Goal: Information Seeking & Learning: Learn about a topic

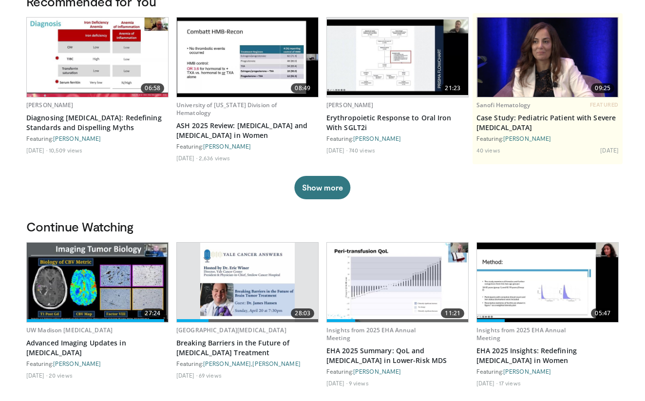
scroll to position [73, 0]
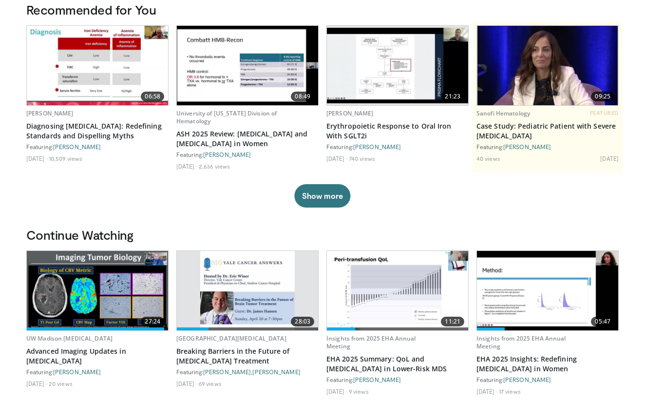
click at [110, 291] on img at bounding box center [97, 290] width 141 height 79
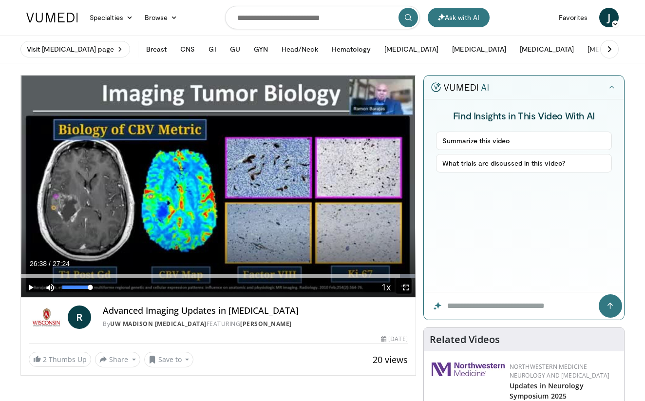
click at [52, 286] on span "Video Player" at bounding box center [49, 287] width 19 height 19
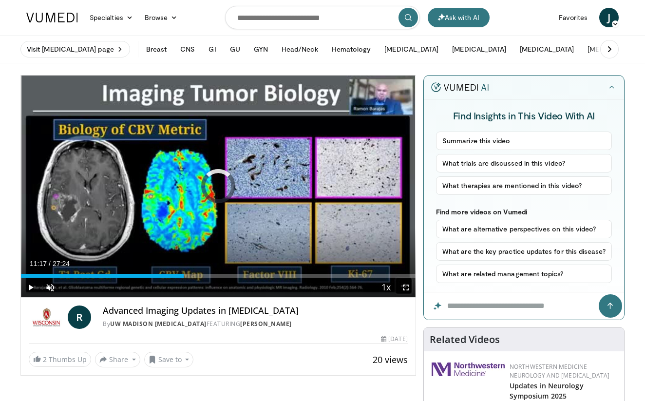
drag, startPoint x: 399, startPoint y: 275, endPoint x: 149, endPoint y: 281, distance: 250.5
click at [149, 281] on div "Current Time 11:17 / Duration 27:24 Play Skip Backward Skip Forward Unmute 0% L…" at bounding box center [218, 287] width 395 height 19
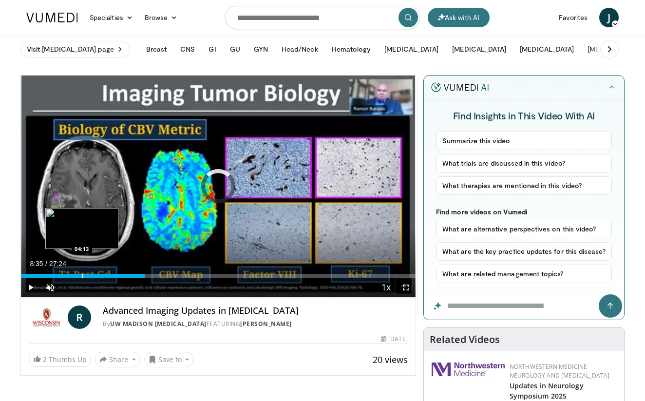
drag, startPoint x: 145, startPoint y: 277, endPoint x: 81, endPoint y: 274, distance: 63.4
click at [82, 274] on div "Progress Bar" at bounding box center [82, 276] width 1 height 4
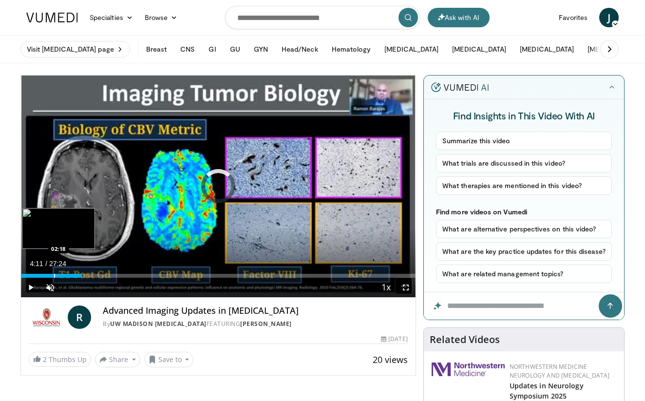
drag, startPoint x: 81, startPoint y: 274, endPoint x: 54, endPoint y: 274, distance: 27.3
click at [54, 274] on div "Progress Bar" at bounding box center [54, 276] width 1 height 4
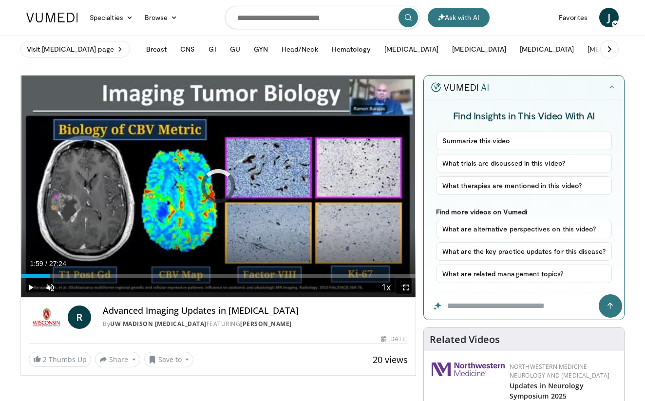
drag, startPoint x: 50, startPoint y: 274, endPoint x: 18, endPoint y: 278, distance: 31.9
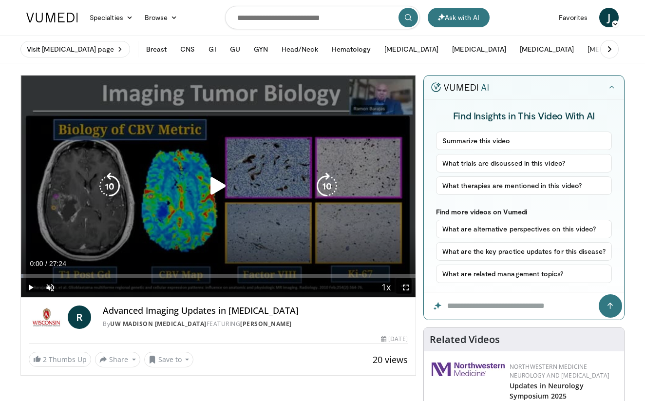
click at [249, 201] on div "10 seconds Tap to unmute" at bounding box center [218, 187] width 395 height 222
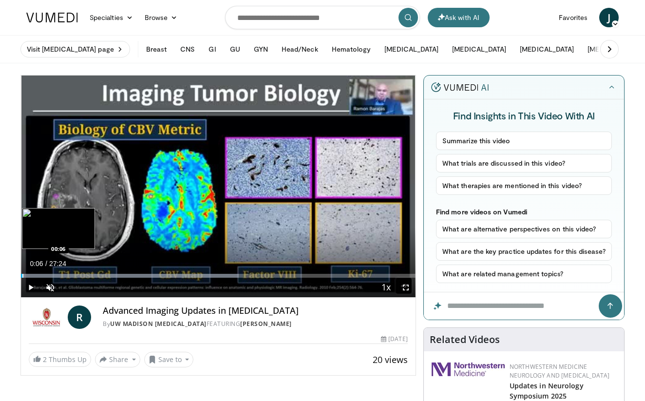
click at [22, 277] on div "Progress Bar" at bounding box center [22, 276] width 1 height 4
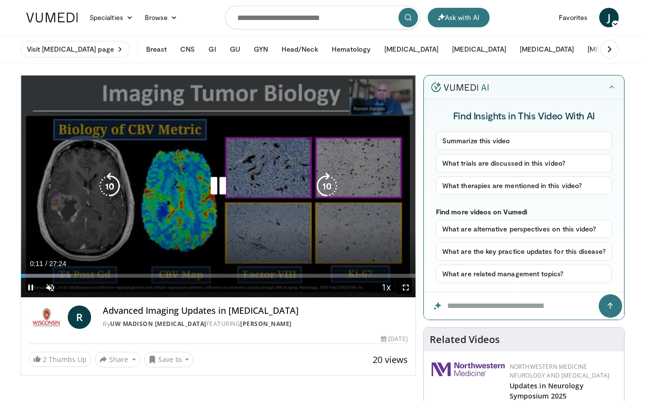
click at [213, 190] on icon "Video Player" at bounding box center [218, 185] width 27 height 27
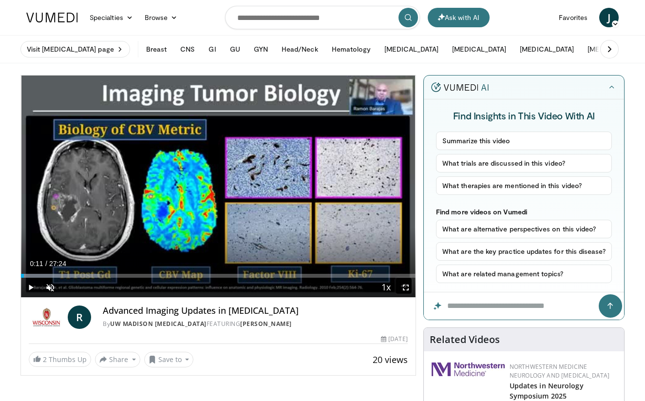
click at [35, 5] on link at bounding box center [51, 17] width 63 height 27
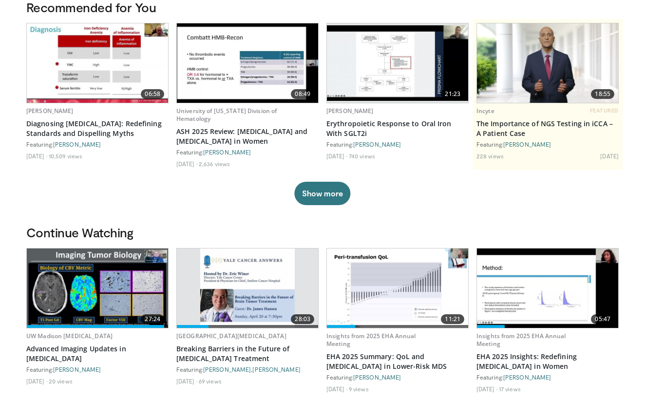
scroll to position [79, 0]
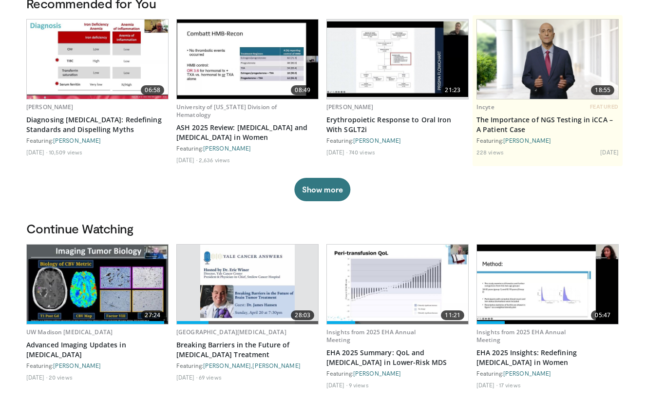
click at [89, 273] on img at bounding box center [97, 284] width 141 height 79
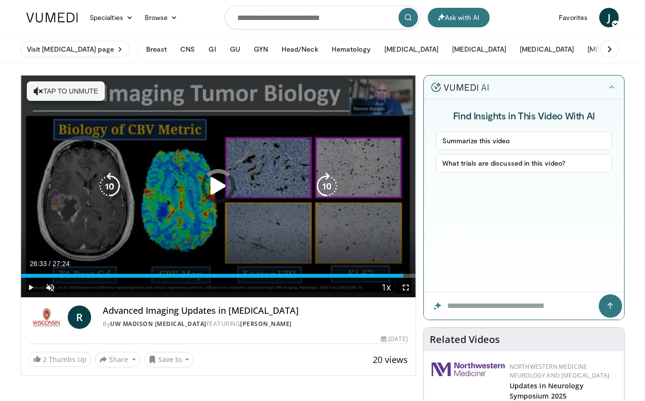
drag, startPoint x: 403, startPoint y: 275, endPoint x: 152, endPoint y: 254, distance: 251.8
click at [152, 253] on video-js "**********" at bounding box center [218, 187] width 395 height 222
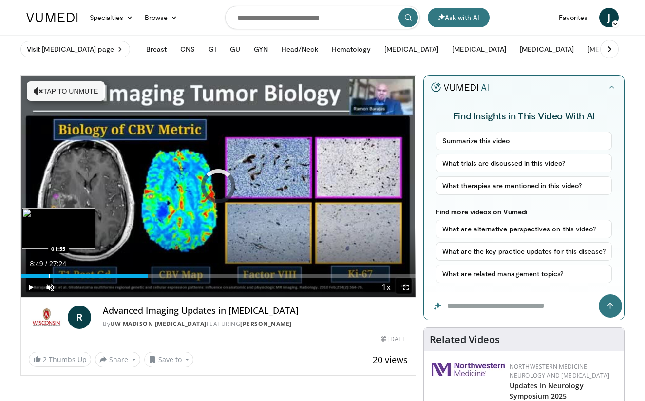
drag, startPoint x: 148, startPoint y: 275, endPoint x: 42, endPoint y: 277, distance: 105.7
click at [43, 276] on div "Loaded : 0.00% 01:57 01:55" at bounding box center [218, 276] width 395 height 4
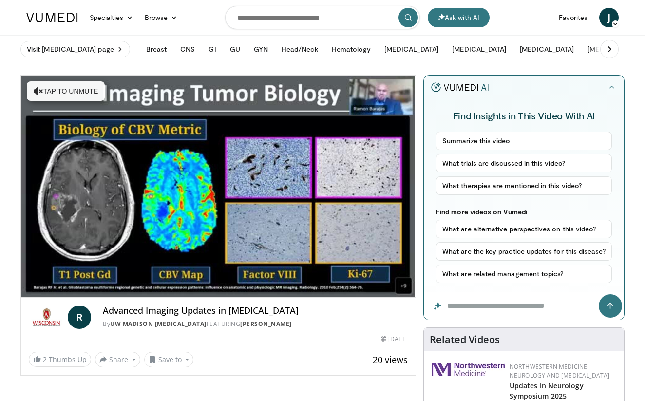
drag, startPoint x: 42, startPoint y: 277, endPoint x: 20, endPoint y: 279, distance: 22.0
click at [20, 279] on div "**********" at bounding box center [218, 225] width 396 height 301
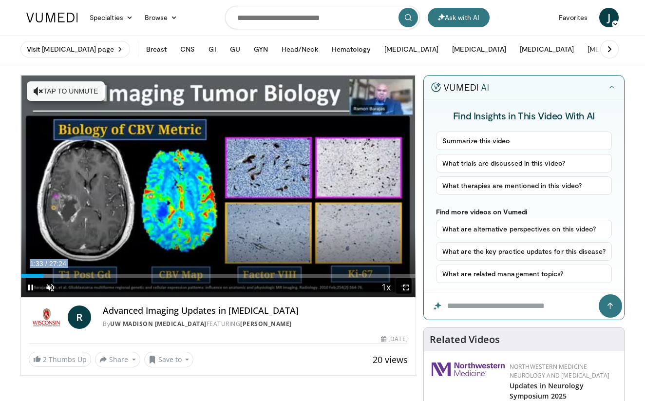
click at [407, 285] on span "Video Player" at bounding box center [405, 287] width 19 height 19
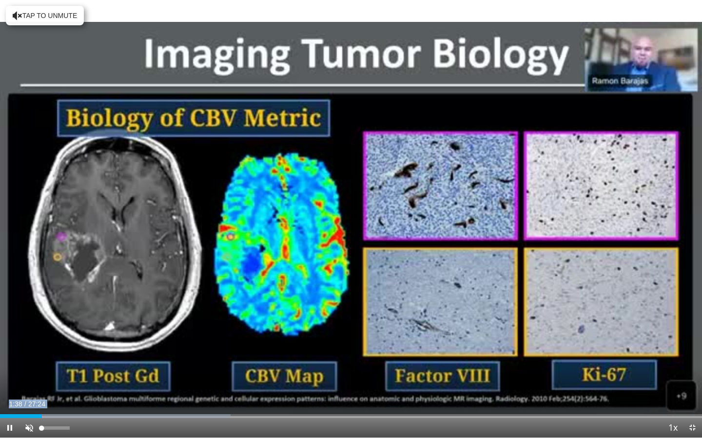
click at [29, 400] on span "Video Player" at bounding box center [28, 427] width 19 height 19
drag, startPoint x: 47, startPoint y: 416, endPoint x: 0, endPoint y: 418, distance: 47.3
click at [0, 400] on div "Progress Bar" at bounding box center [0, 417] width 1 height 4
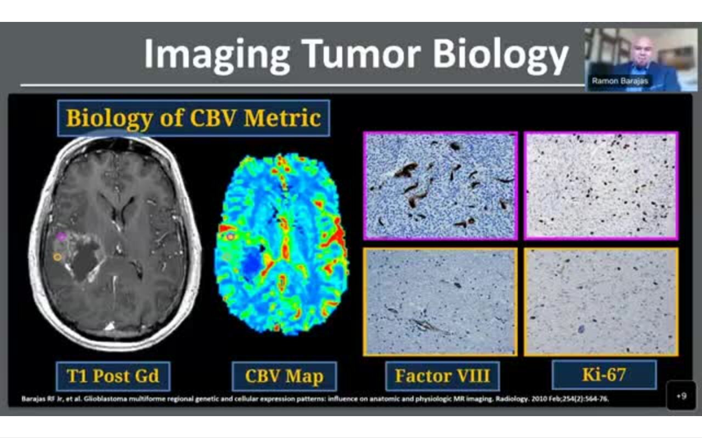
click at [254, 351] on div "10 seconds Tap to unmute" at bounding box center [351, 219] width 702 height 438
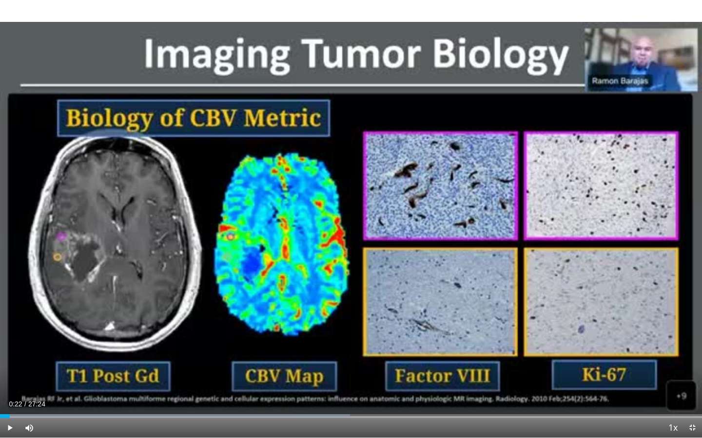
click at [9, 400] on span "Video Player" at bounding box center [9, 427] width 19 height 19
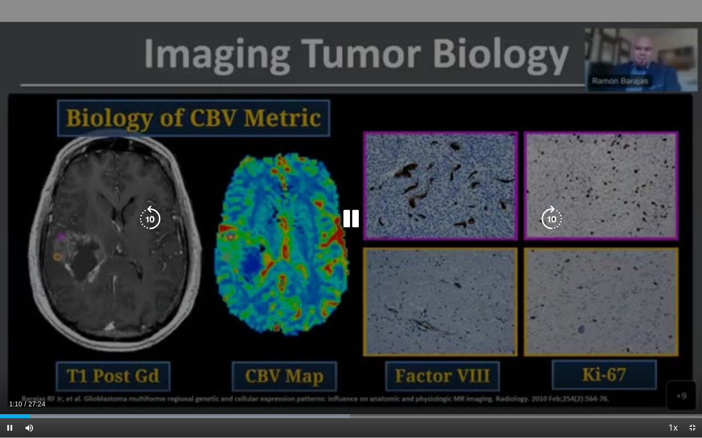
click at [346, 222] on icon "Video Player" at bounding box center [350, 219] width 27 height 27
click at [349, 216] on icon "Video Player" at bounding box center [350, 219] width 27 height 27
click at [345, 278] on div "10 seconds Tap to unmute" at bounding box center [351, 219] width 702 height 438
click at [352, 218] on icon "Video Player" at bounding box center [350, 219] width 27 height 27
click at [348, 236] on div "10 seconds Tap to unmute" at bounding box center [351, 219] width 702 height 438
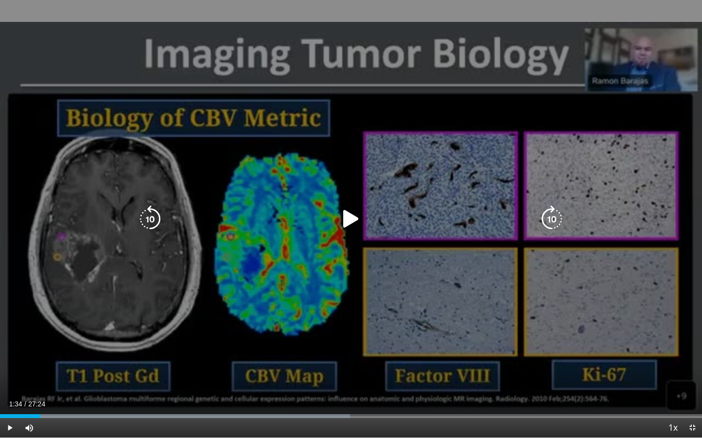
click at [352, 221] on icon "Video Player" at bounding box center [350, 219] width 27 height 27
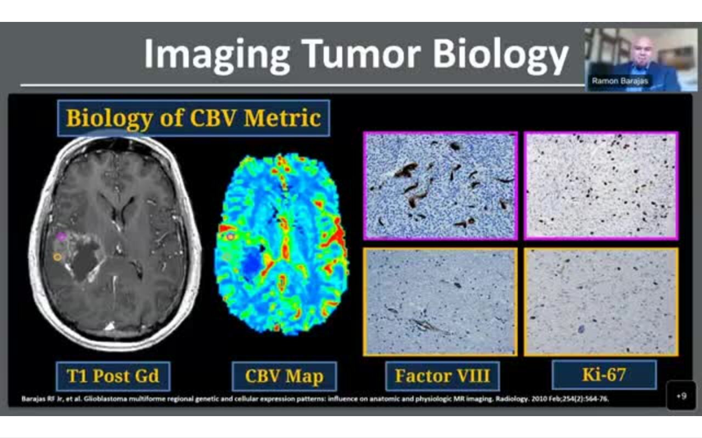
click at [118, 400] on div "10 seconds Tap to unmute" at bounding box center [351, 219] width 702 height 438
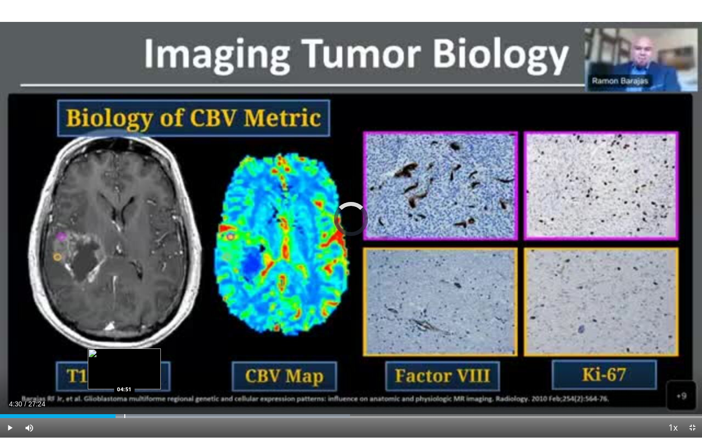
click at [124, 400] on div "Progress Bar" at bounding box center [124, 417] width 1 height 4
click at [133, 400] on div "Progress Bar" at bounding box center [133, 417] width 1 height 4
click at [136, 400] on div "Progress Bar" at bounding box center [136, 417] width 1 height 4
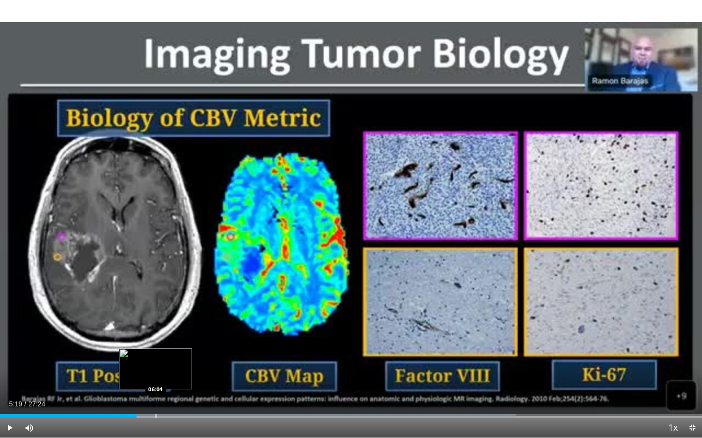
click at [155, 400] on div "Progress Bar" at bounding box center [155, 417] width 1 height 4
click at [186, 400] on div "Progress Bar" at bounding box center [186, 417] width 1 height 4
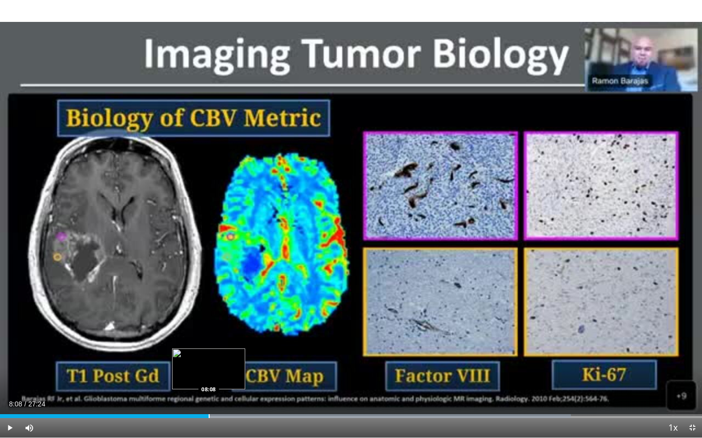
click at [209, 400] on div "Progress Bar" at bounding box center [209, 417] width 1 height 4
click at [217, 400] on div "Progress Bar" at bounding box center [217, 417] width 1 height 4
click at [225, 400] on div "Progress Bar" at bounding box center [225, 417] width 1 height 4
click at [240, 400] on div "Loaded : 85.76% 08:47 09:21" at bounding box center [351, 413] width 702 height 9
click at [255, 400] on div "Loaded : 89.27% 09:58 09:58" at bounding box center [351, 413] width 702 height 9
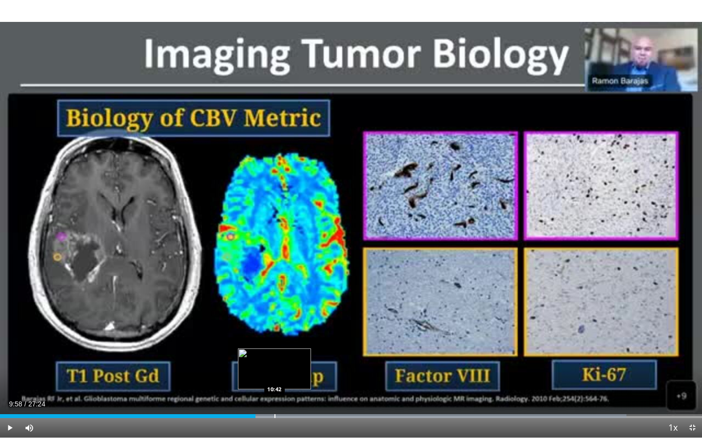
click at [274, 400] on div "Progress Bar" at bounding box center [274, 417] width 1 height 4
click at [297, 400] on div "Progress Bar" at bounding box center [297, 417] width 1 height 4
click at [288, 400] on div "Progress Bar" at bounding box center [288, 417] width 1 height 4
click at [277, 400] on div "Progress Bar" at bounding box center [277, 417] width 1 height 4
click at [271, 400] on div "Progress Bar" at bounding box center [271, 417] width 1 height 4
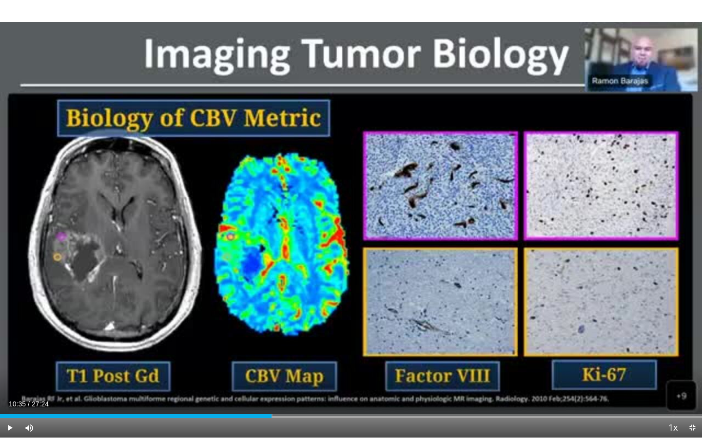
click at [265, 400] on div "Current Time 10:35 / Duration 27:24 Play Skip Backward Skip Forward Mute 0% Loa…" at bounding box center [351, 427] width 702 height 19
click at [258, 400] on div "Progress Bar" at bounding box center [258, 417] width 1 height 4
click at [260, 400] on div "Progress Bar" at bounding box center [260, 417] width 1 height 4
click at [263, 400] on div "Progress Bar" at bounding box center [263, 417] width 1 height 4
click at [267, 400] on div "Progress Bar" at bounding box center [267, 417] width 1 height 4
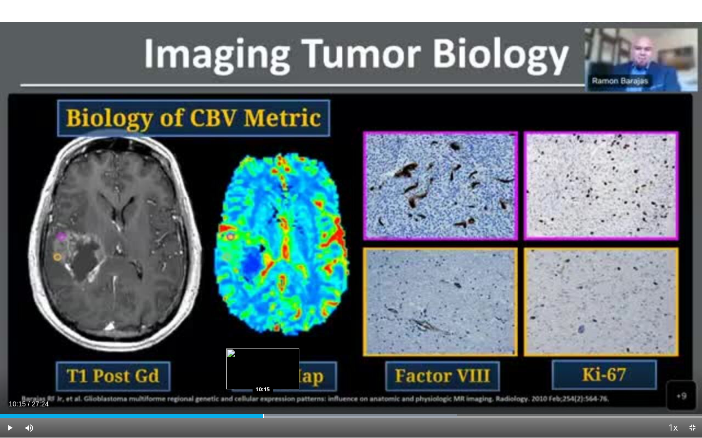
click at [263, 400] on div "Progress Bar" at bounding box center [263, 417] width 1 height 4
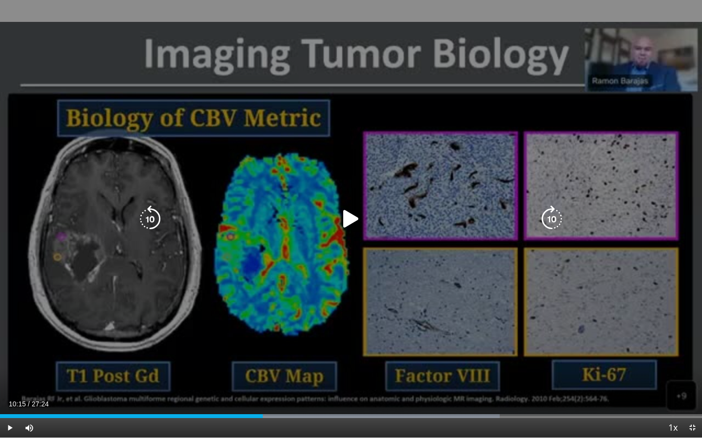
click at [350, 220] on icon "Video Player" at bounding box center [350, 219] width 27 height 27
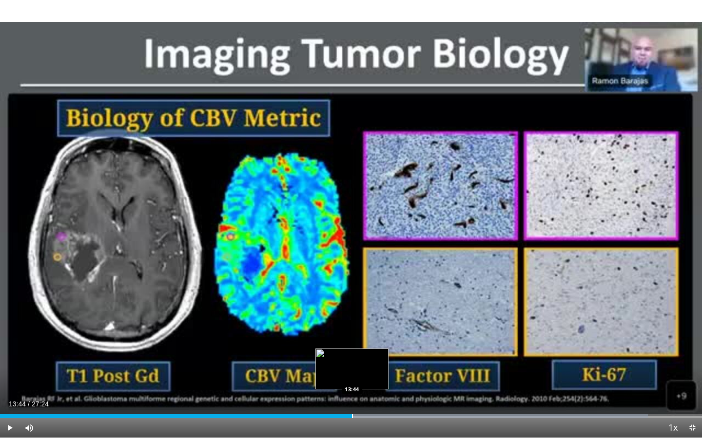
click at [352, 400] on div "Progress Bar" at bounding box center [352, 417] width 1 height 4
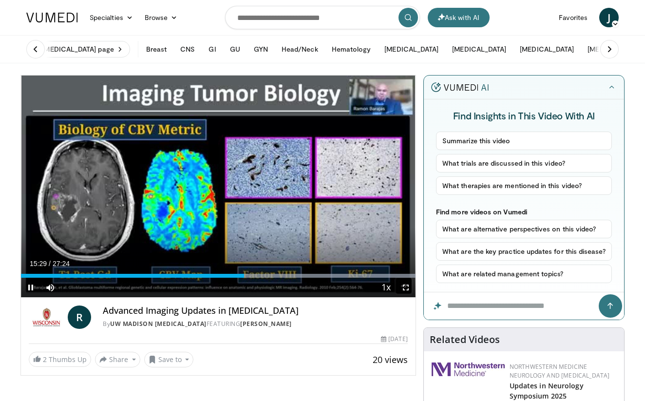
click at [403, 283] on span "Video Player" at bounding box center [405, 287] width 19 height 19
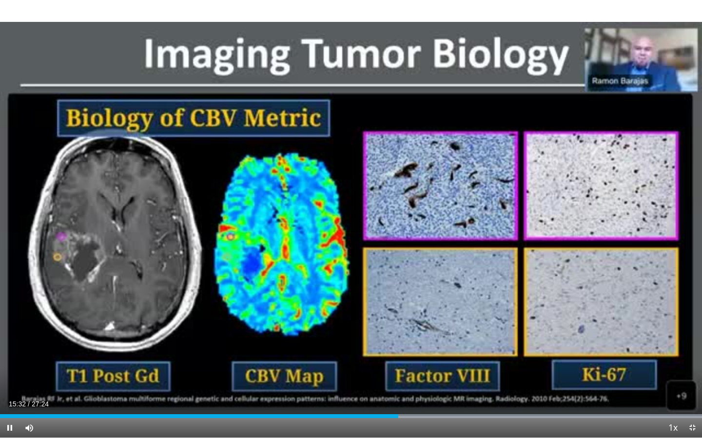
click at [424, 400] on video-js "**********" at bounding box center [351, 219] width 702 height 438
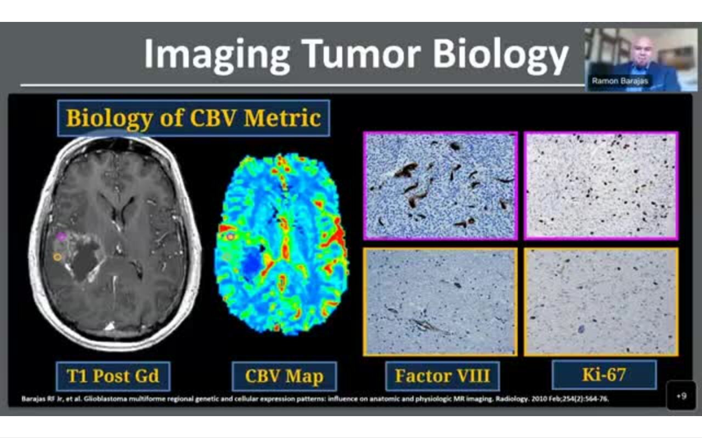
click at [429, 400] on div "10 seconds Tap to unmute" at bounding box center [351, 219] width 702 height 438
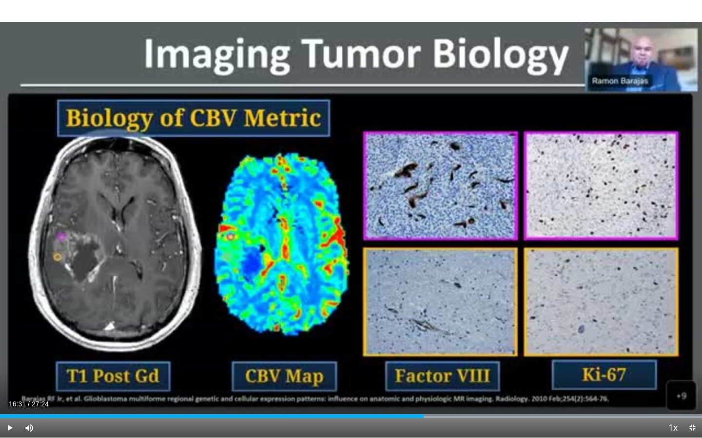
click at [429, 400] on div "Current Time 16:31 / Duration 27:24 Play Skip Backward Skip Forward Mute 0% Loa…" at bounding box center [351, 427] width 702 height 19
click at [12, 400] on span "Video Player" at bounding box center [9, 427] width 19 height 19
click at [490, 400] on div "Progress Bar" at bounding box center [490, 417] width 1 height 4
click at [510, 400] on div "Loaded : 99.99% 19:11 19:55" at bounding box center [351, 413] width 702 height 9
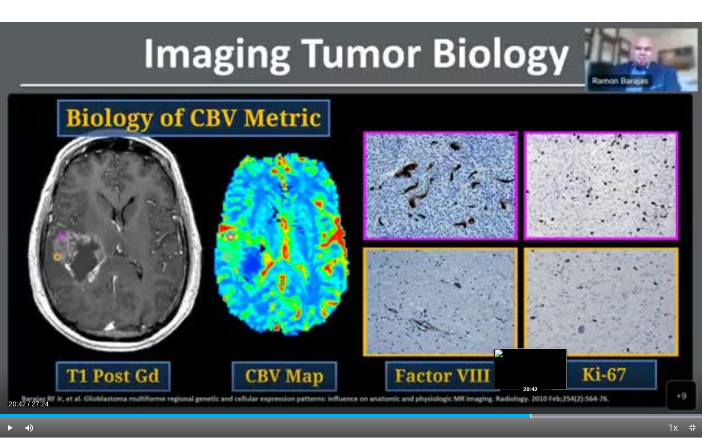
click at [530, 400] on div "Loaded : 99.99% 20:42 20:42" at bounding box center [351, 413] width 702 height 9
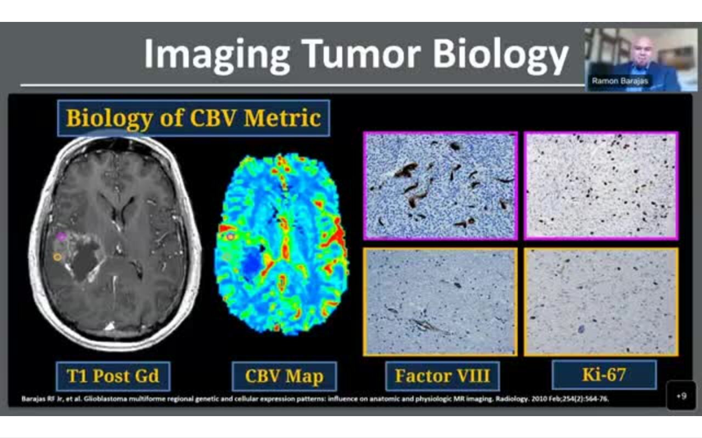
click at [530, 400] on div "10 seconds Tap to unmute" at bounding box center [351, 219] width 702 height 438
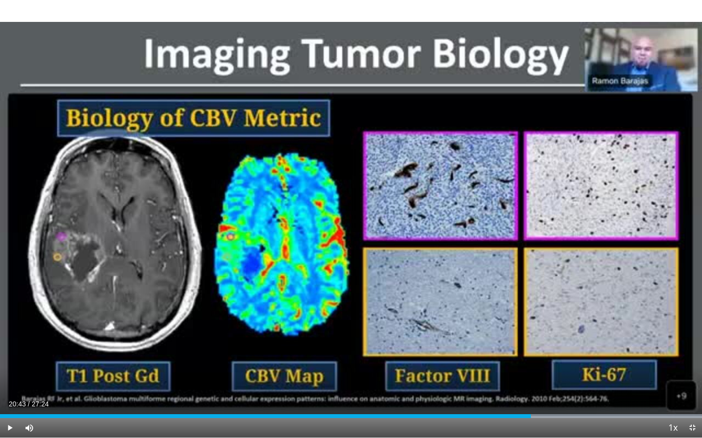
click at [428, 400] on div "Current Time 20:43 / Duration 27:24 Play Skip Backward Skip Forward Mute 0% Loa…" at bounding box center [351, 427] width 702 height 19
click at [645, 400] on span "Video Player" at bounding box center [691, 427] width 19 height 19
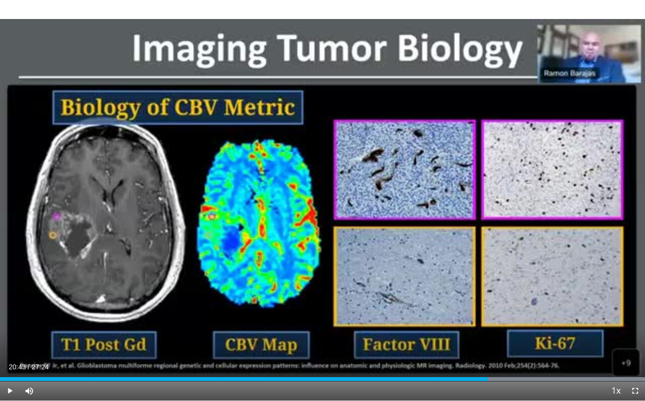
scroll to position [129, 0]
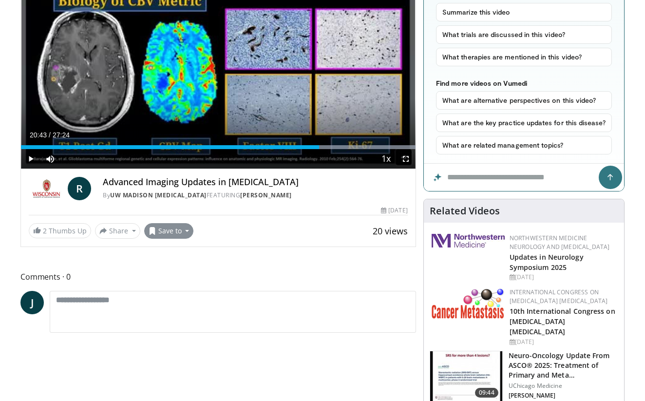
click at [186, 231] on button "Save to" at bounding box center [169, 231] width 50 height 16
click at [191, 273] on em "New Playlist" at bounding box center [176, 275] width 40 height 11
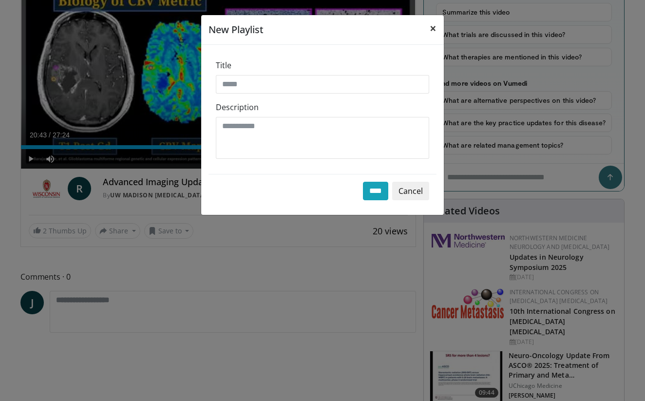
click at [430, 27] on span "×" at bounding box center [433, 28] width 7 height 16
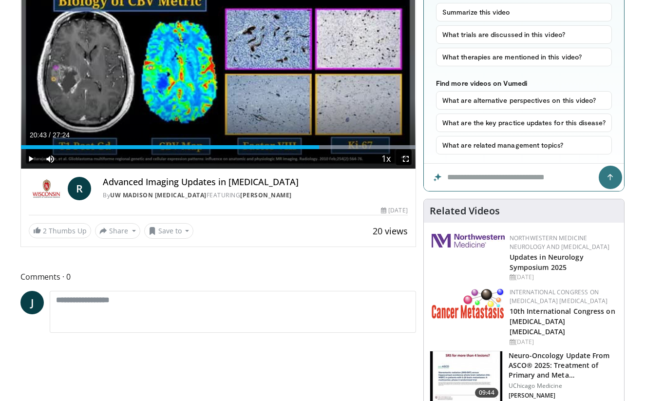
click at [423, 169] on div "Hide Find Insights in This Video With AI Summarize this video What trials are d…" at bounding box center [523, 68] width 201 height 245
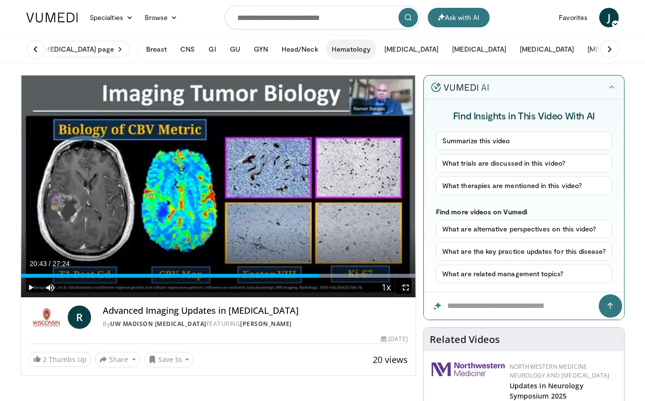
scroll to position [0, 0]
click at [36, 51] on icon at bounding box center [36, 49] width 10 height 10
click at [446, 48] on button "[MEDICAL_DATA]" at bounding box center [479, 48] width 66 height 19
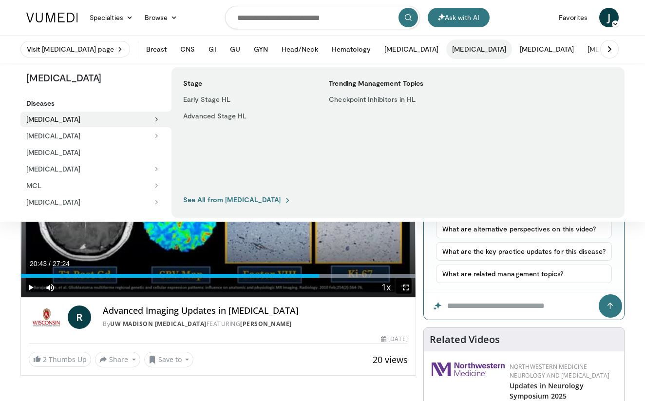
click at [446, 48] on button "[MEDICAL_DATA]" at bounding box center [479, 48] width 66 height 19
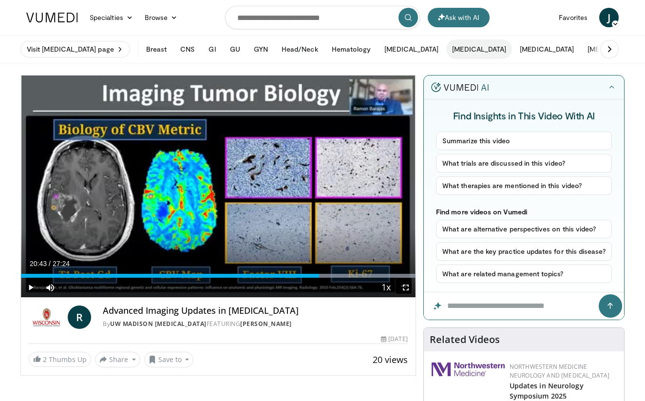
click at [446, 45] on button "[MEDICAL_DATA]" at bounding box center [479, 48] width 66 height 19
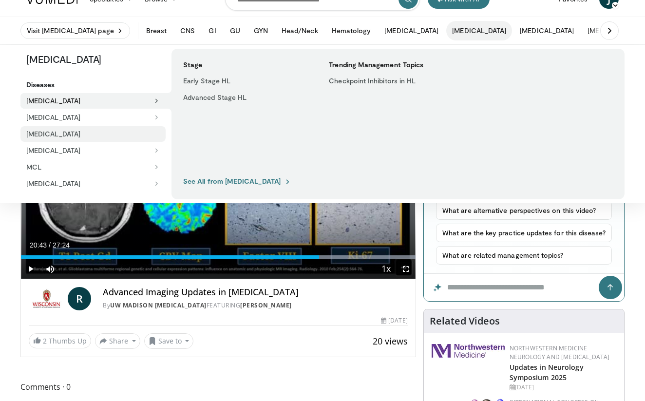
scroll to position [21, 0]
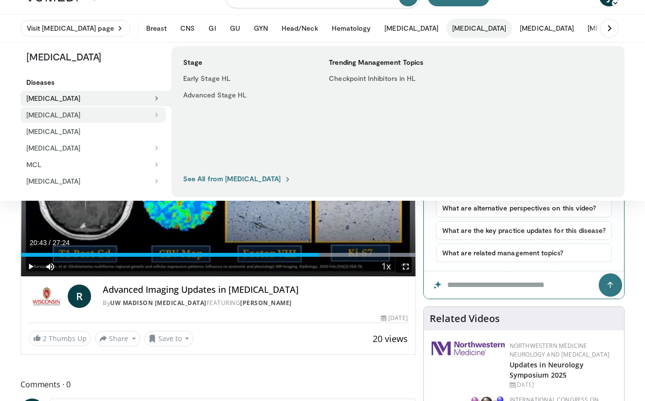
click at [122, 111] on button "[MEDICAL_DATA]" at bounding box center [92, 115] width 145 height 16
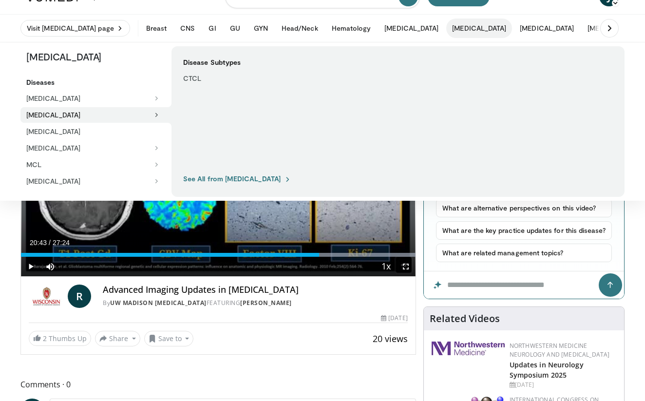
scroll to position [0, 0]
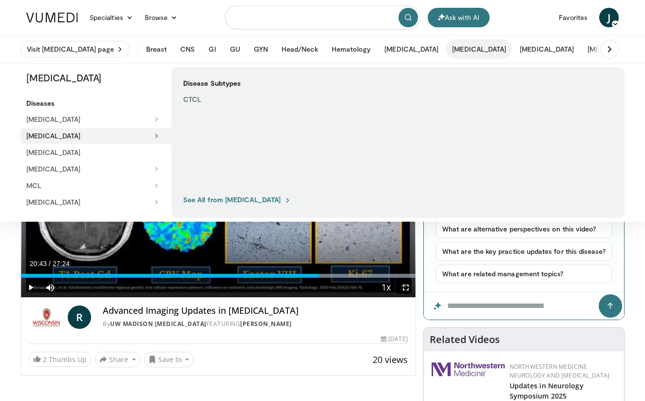
click at [241, 19] on input "Search topics, interventions" at bounding box center [322, 17] width 195 height 23
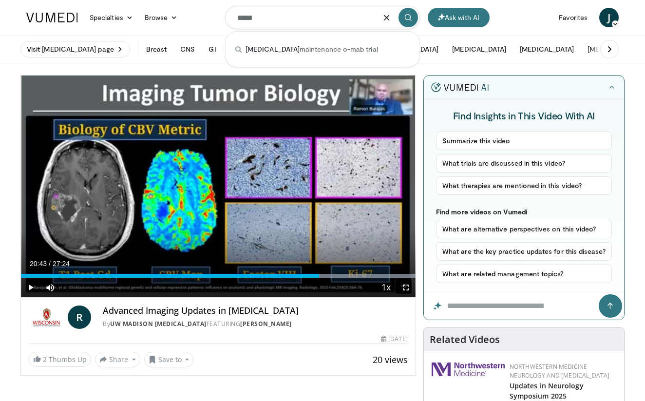
click at [214, 61] on ul "Visit DLBCL page Breast Early Stage Breast Cancer Triple Negative HER2+ HER2-Lo…" at bounding box center [401, 49] width 762 height 27
drag, startPoint x: 267, startPoint y: 15, endPoint x: 234, endPoint y: 19, distance: 33.4
click at [234, 19] on input "*****" at bounding box center [322, 17] width 195 height 23
click at [234, 19] on input "**********" at bounding box center [322, 17] width 195 height 23
type input "**********"
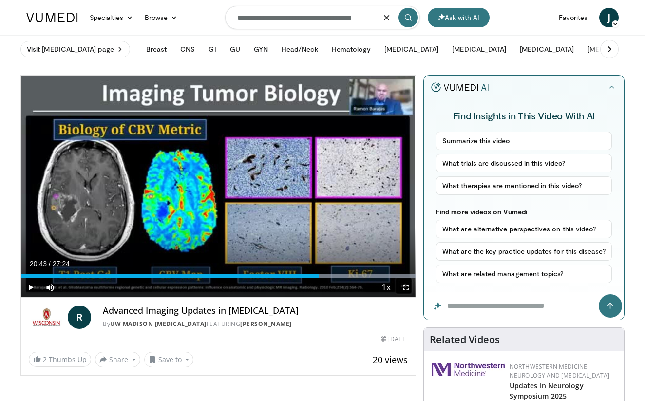
click at [405, 17] on icon "submit" at bounding box center [408, 18] width 8 height 8
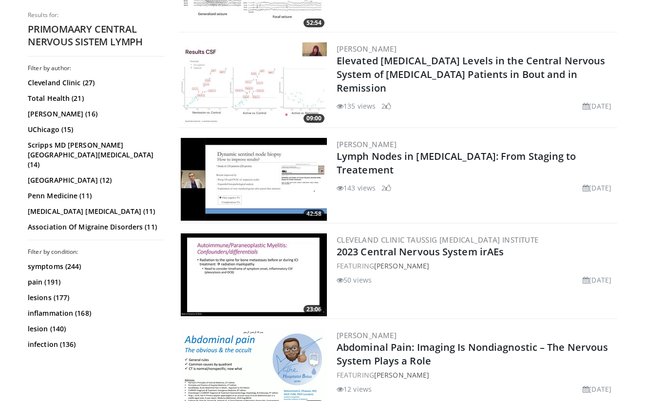
scroll to position [832, 0]
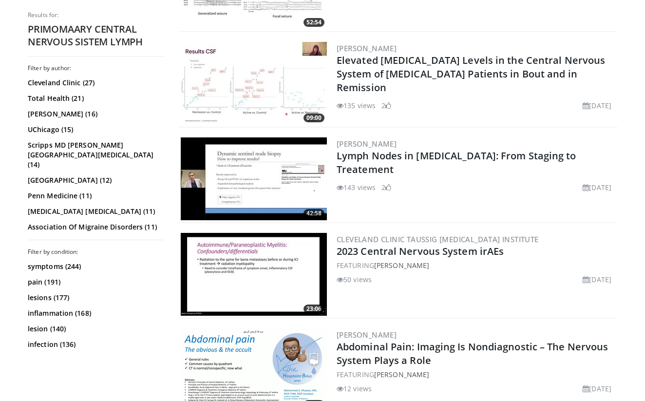
click at [457, 149] on div "[PERSON_NAME] Lymph Nodes in [MEDICAL_DATA]: From Staging to Treatement 143 vie…" at bounding box center [476, 178] width 279 height 83
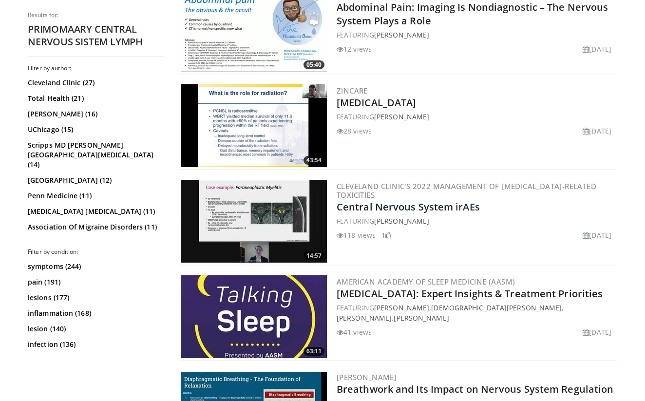
scroll to position [1184, 0]
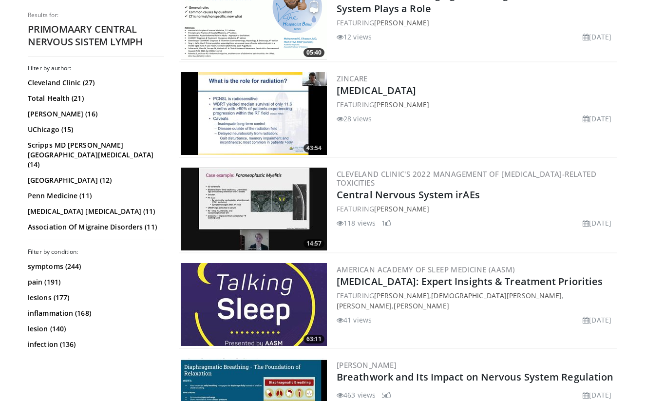
click at [298, 110] on img at bounding box center [254, 113] width 146 height 83
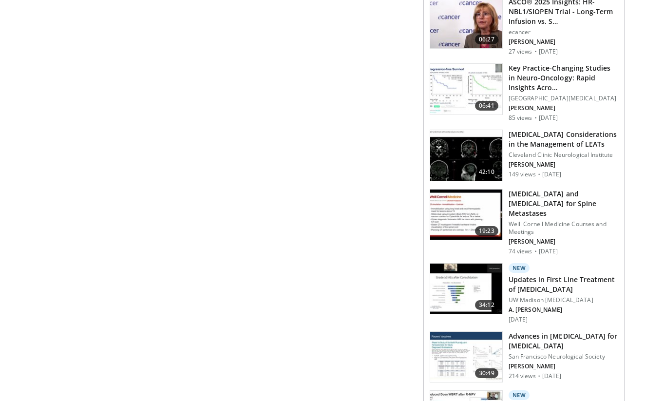
scroll to position [1020, 0]
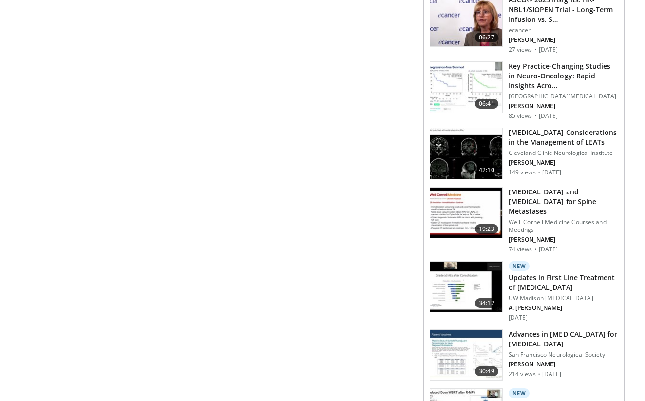
click at [479, 283] on img at bounding box center [466, 287] width 72 height 51
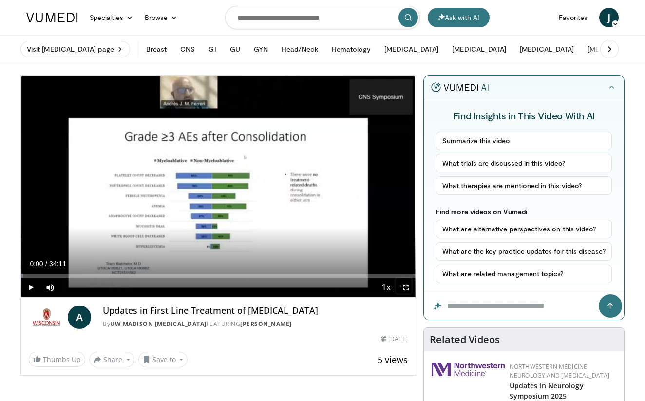
click at [408, 286] on span "Video Player" at bounding box center [405, 287] width 19 height 19
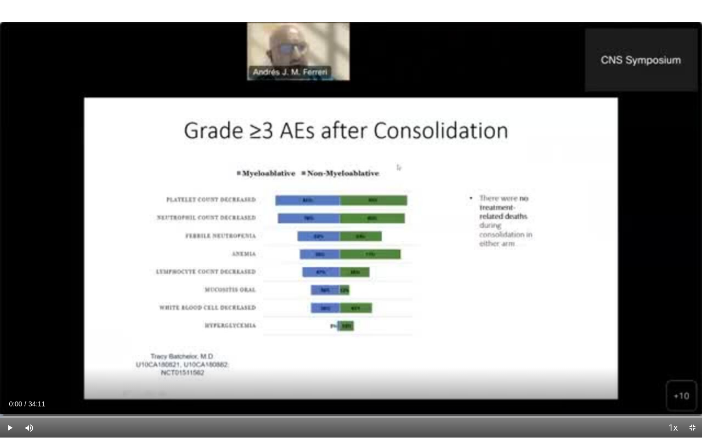
click at [8, 400] on span "Video Player" at bounding box center [9, 427] width 19 height 19
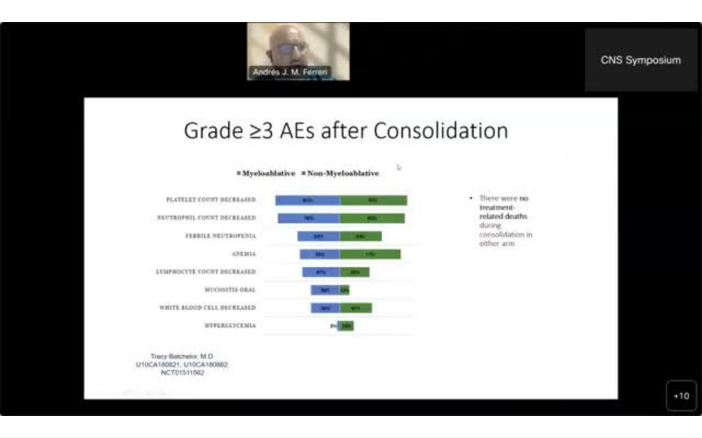
click at [8, 400] on div "10 seconds Tap to unmute" at bounding box center [351, 219] width 702 height 438
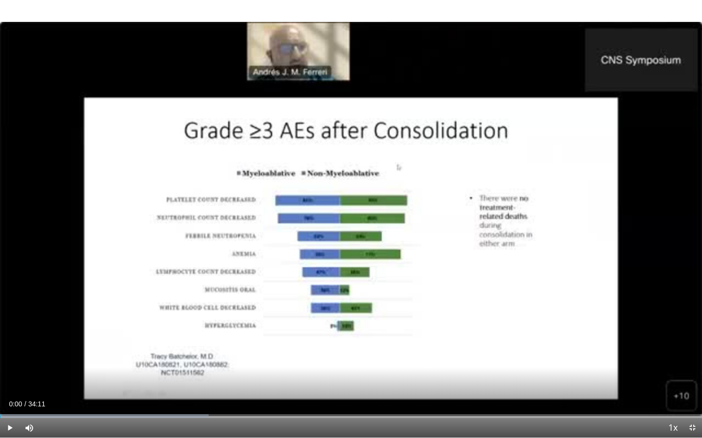
click at [8, 400] on span "Video Player" at bounding box center [9, 427] width 19 height 19
click at [22, 400] on span "Video Player" at bounding box center [28, 427] width 19 height 19
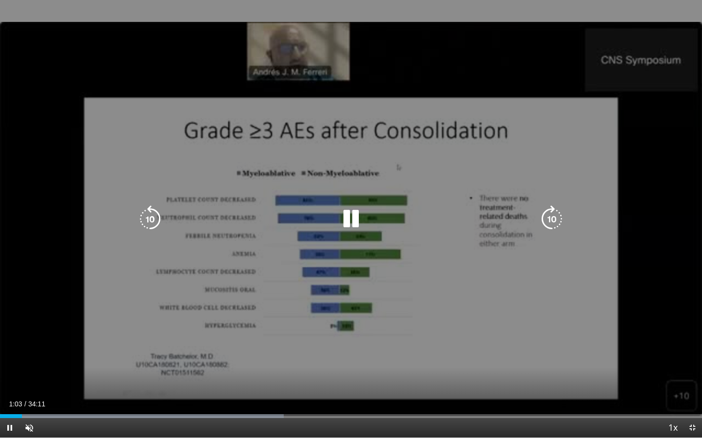
click at [627, 299] on div "10 seconds Tap to unmute" at bounding box center [351, 219] width 702 height 438
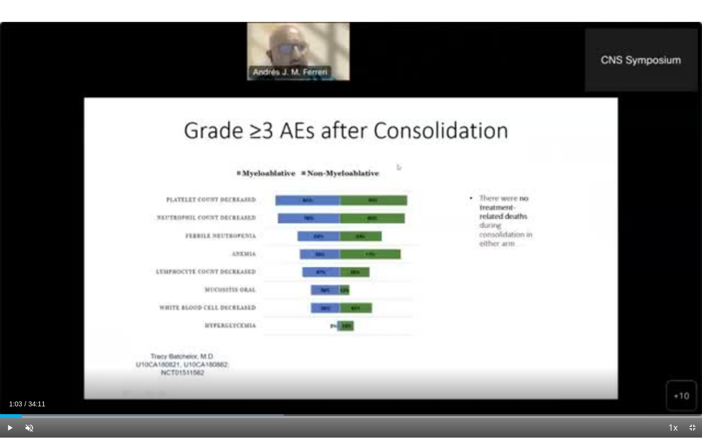
click at [8, 400] on span "Video Player" at bounding box center [9, 427] width 19 height 19
click at [27, 400] on span "Video Player" at bounding box center [28, 427] width 19 height 19
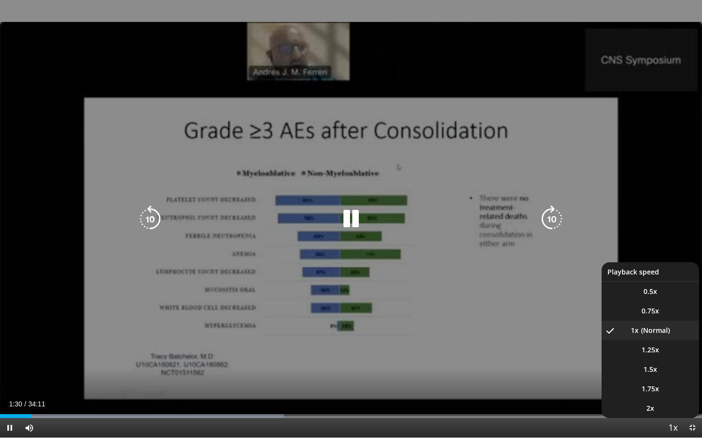
drag, startPoint x: 669, startPoint y: 418, endPoint x: 668, endPoint y: 412, distance: 6.4
click at [645, 400] on div "1x Playback Rate 0.5x 0.75x 1x , selected 1.25x 1.5x 1.75x 2x" at bounding box center [672, 427] width 19 height 19
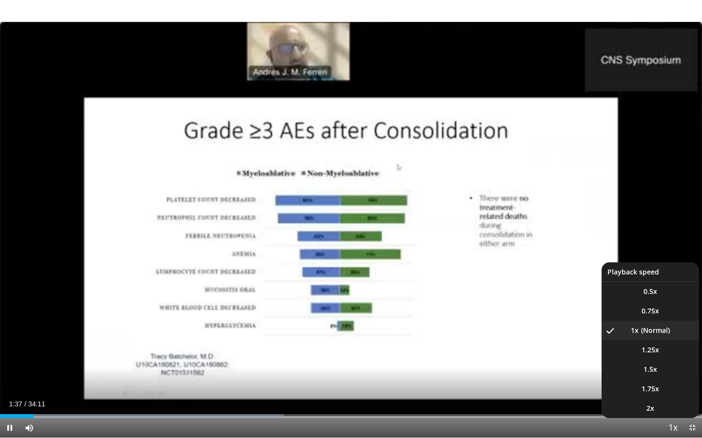
click at [645, 400] on span "Video Player" at bounding box center [672, 428] width 14 height 19
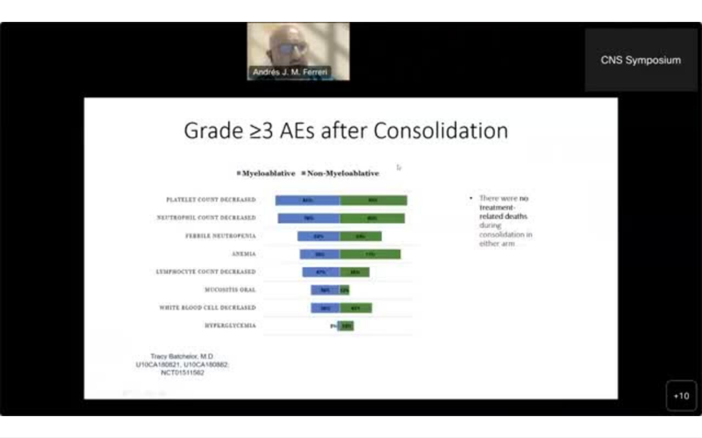
click at [645, 400] on video-js "**********" at bounding box center [351, 219] width 702 height 438
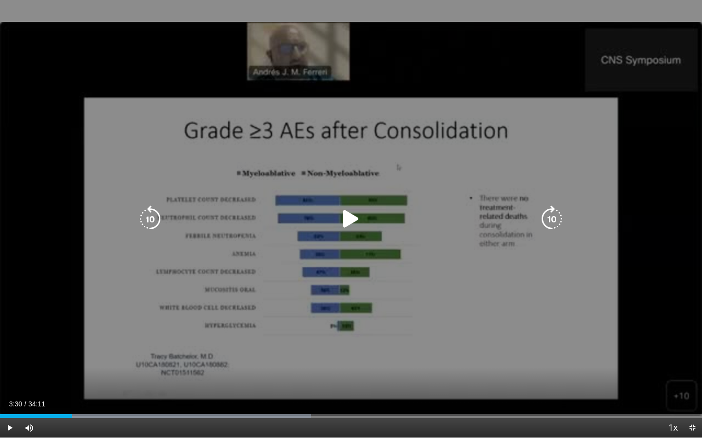
click at [72, 400] on div "Loaded : 44.29% 03:30 03:32" at bounding box center [351, 417] width 702 height 4
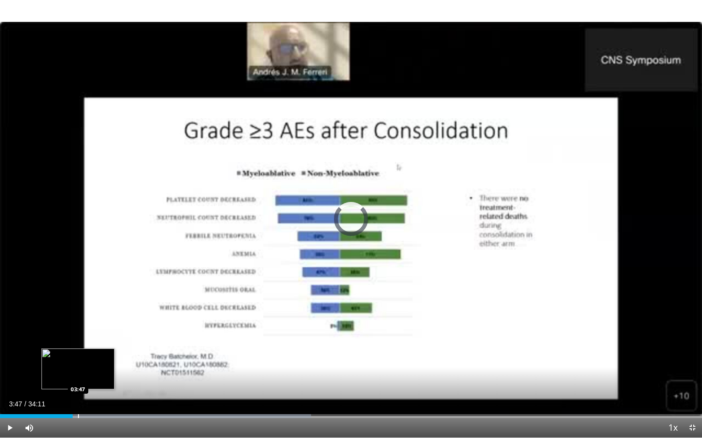
click at [78, 400] on div "Progress Bar" at bounding box center [78, 417] width 1 height 4
click at [82, 400] on div "Progress Bar" at bounding box center [82, 417] width 1 height 4
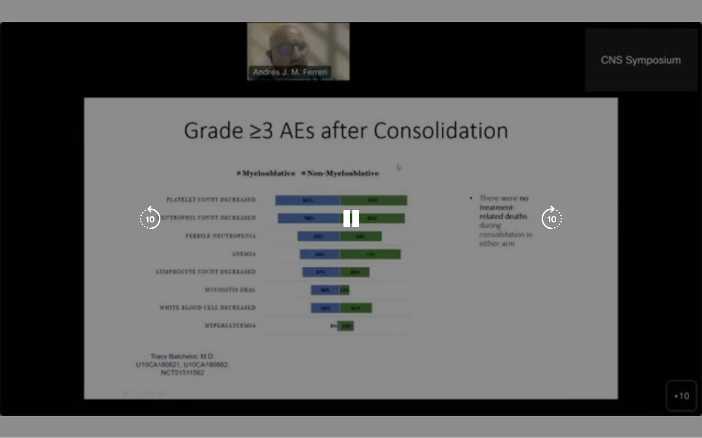
click at [84, 400] on video-js "**********" at bounding box center [351, 219] width 702 height 438
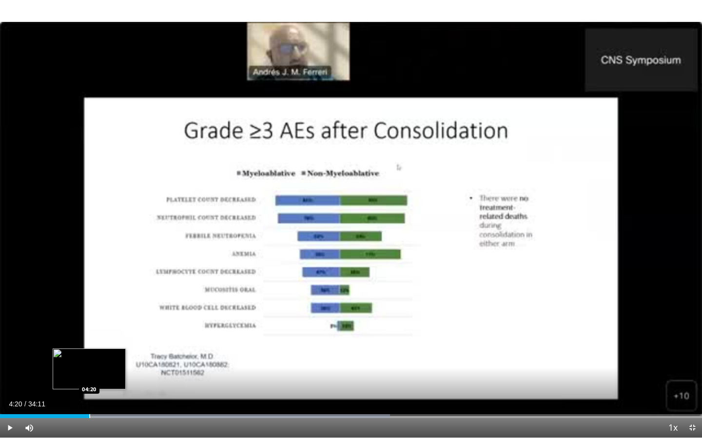
click at [89, 400] on div "Progress Bar" at bounding box center [89, 417] width 1 height 4
click at [96, 400] on div "Progress Bar" at bounding box center [96, 417] width 1 height 4
click at [77, 400] on div "Current Time 4:46 / Duration 34:11 Pause Skip Backward Skip Forward Mute 84% Lo…" at bounding box center [351, 427] width 702 height 19
click at [103, 400] on div "Progress Bar" at bounding box center [103, 417] width 1 height 4
click at [106, 400] on div "Progress Bar" at bounding box center [106, 417] width 1 height 4
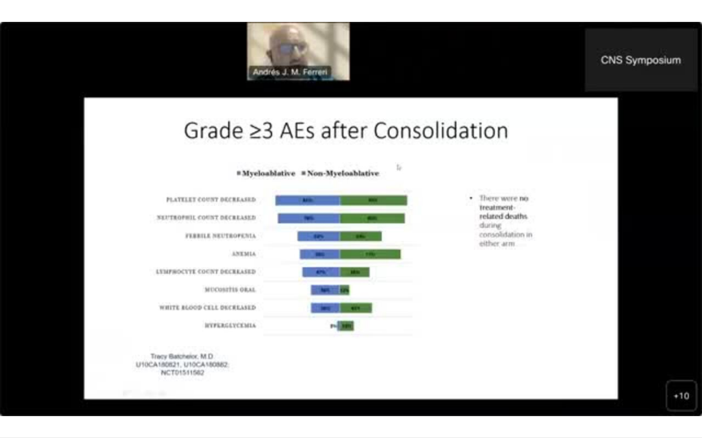
click at [110, 400] on video-js "**********" at bounding box center [351, 219] width 702 height 438
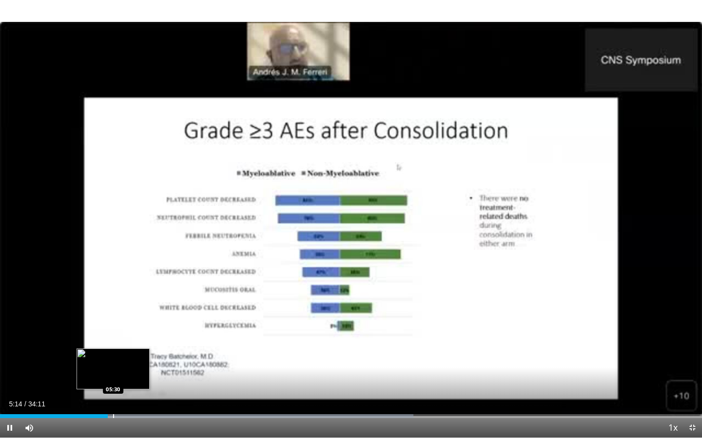
click at [113, 400] on div "Progress Bar" at bounding box center [113, 417] width 1 height 4
click at [125, 400] on div "Progress Bar" at bounding box center [125, 417] width 1 height 4
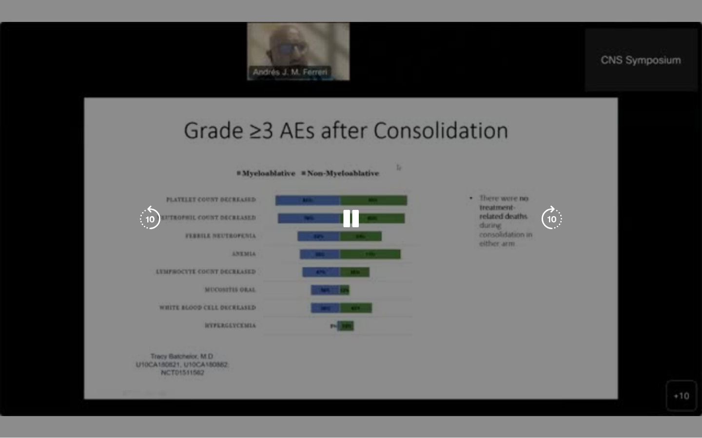
click at [133, 400] on video-js "**********" at bounding box center [351, 219] width 702 height 438
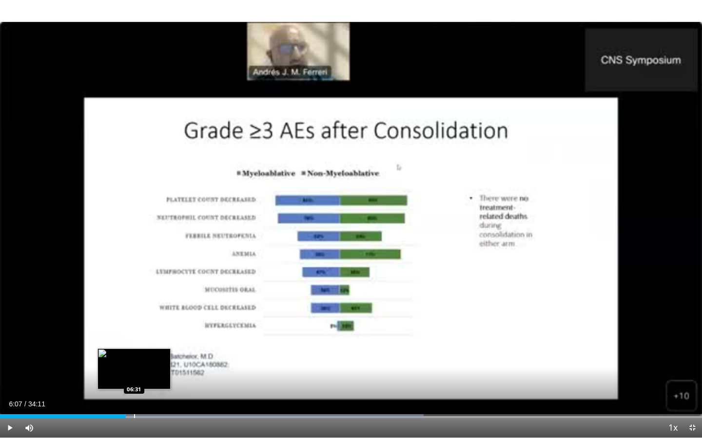
click at [134, 400] on div "Progress Bar" at bounding box center [134, 417] width 1 height 4
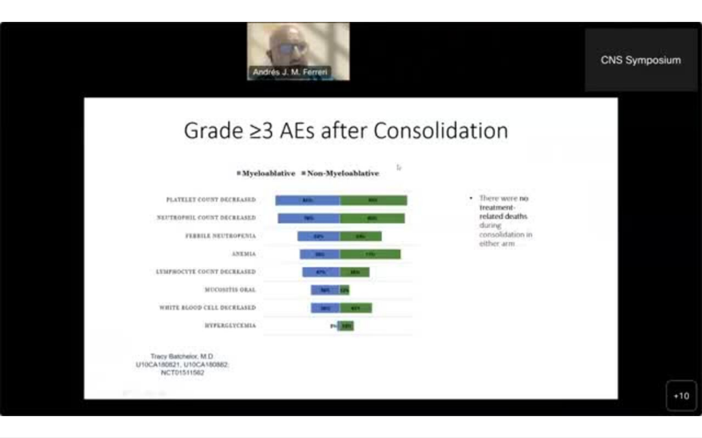
click at [167, 400] on video-js "**********" at bounding box center [351, 219] width 702 height 438
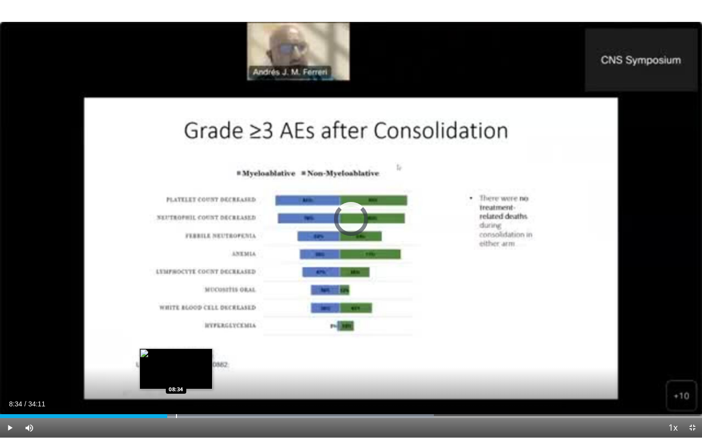
click at [176, 400] on div "Progress Bar" at bounding box center [176, 417] width 1 height 4
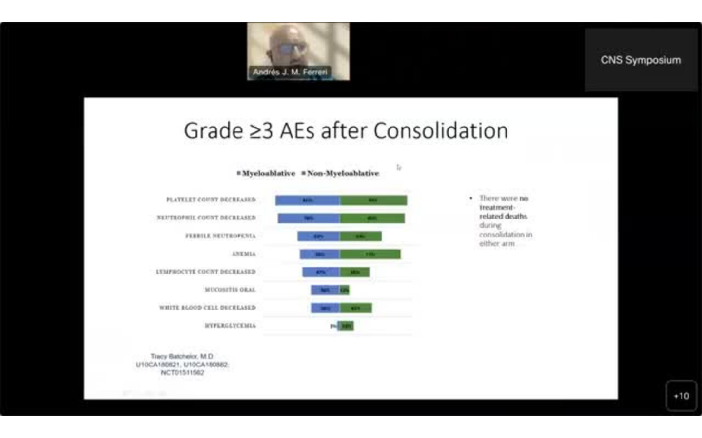
click at [186, 400] on video-js "**********" at bounding box center [351, 219] width 702 height 438
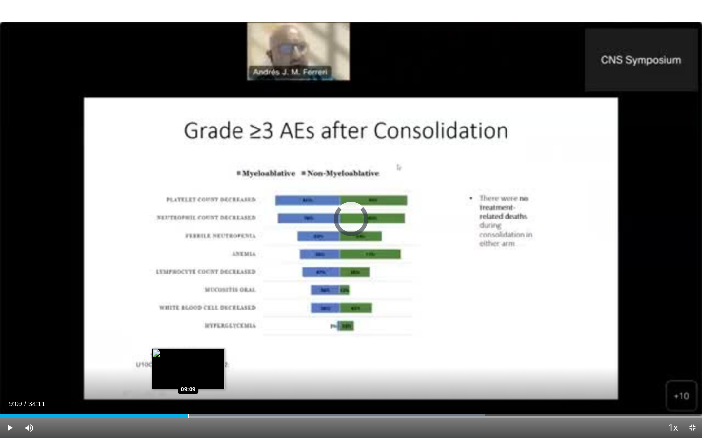
click at [188, 400] on div "Progress Bar" at bounding box center [188, 417] width 1 height 4
click at [186, 400] on div "Progress Bar" at bounding box center [186, 417] width 1 height 4
click at [181, 400] on div "Progress Bar" at bounding box center [181, 417] width 1 height 4
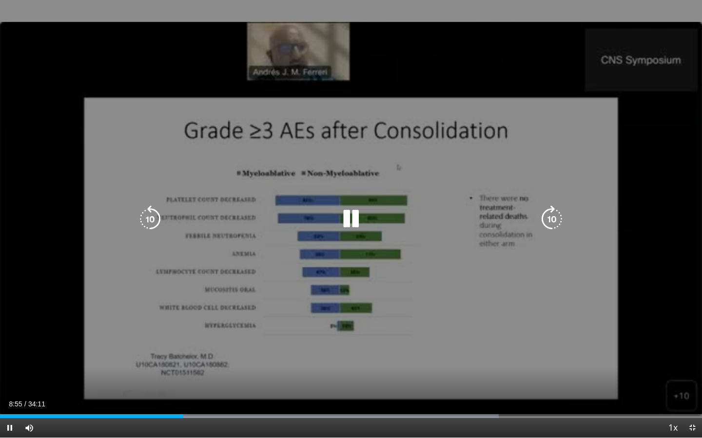
click at [30, 309] on div "10 seconds Tap to unmute" at bounding box center [351, 219] width 702 height 438
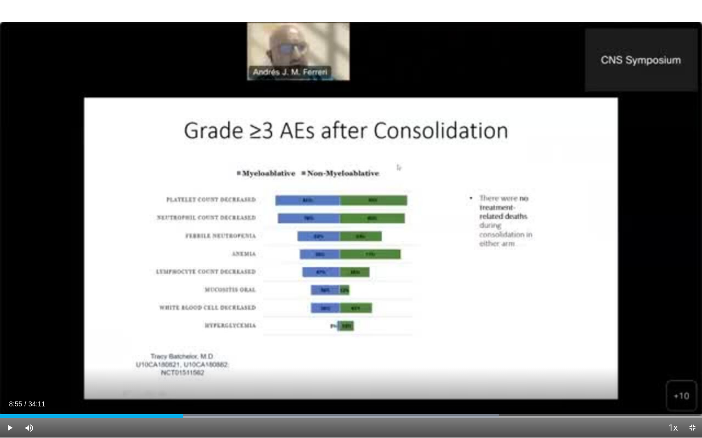
click at [8, 400] on span "Video Player" at bounding box center [9, 427] width 19 height 19
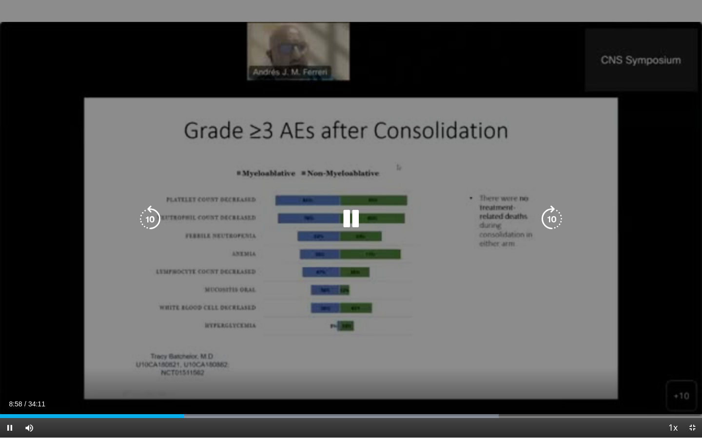
click at [11, 400] on span "Video Player" at bounding box center [9, 427] width 19 height 19
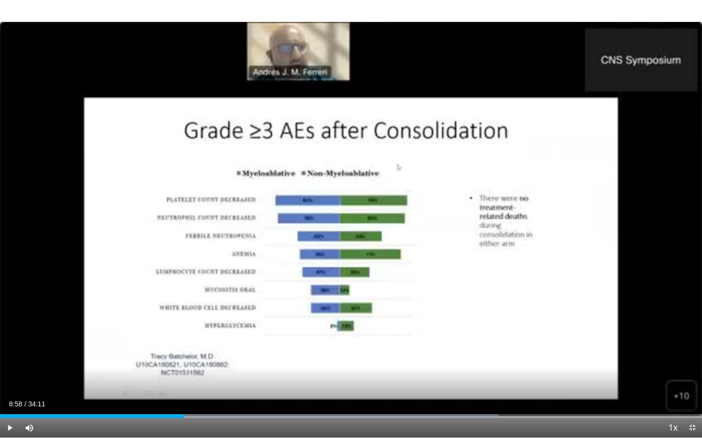
click at [11, 400] on span "Video Player" at bounding box center [9, 427] width 19 height 19
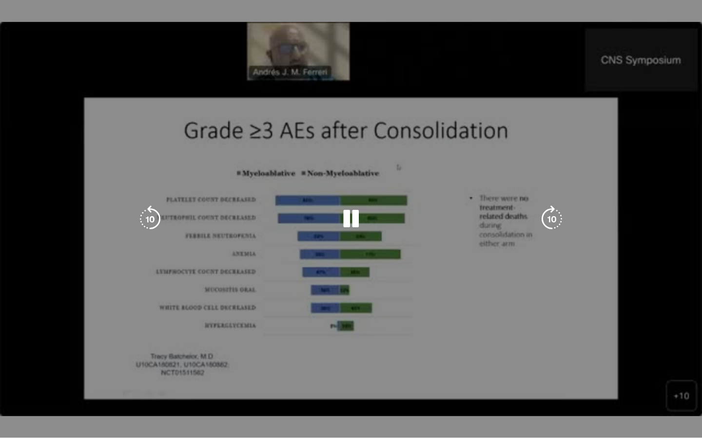
click at [236, 400] on video-js "**********" at bounding box center [351, 219] width 702 height 438
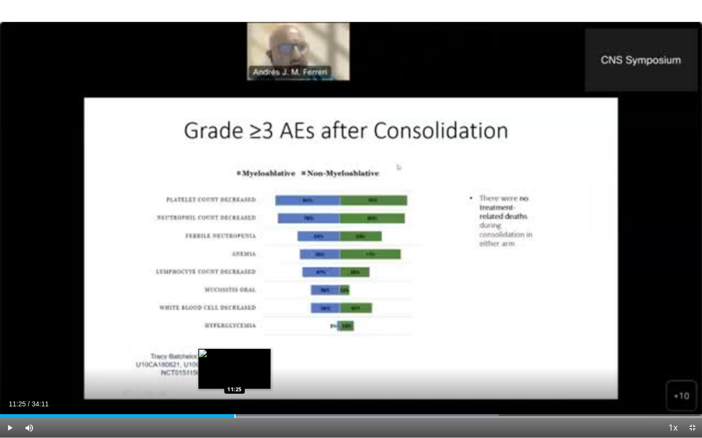
click at [234, 400] on div "Progress Bar" at bounding box center [234, 417] width 1 height 4
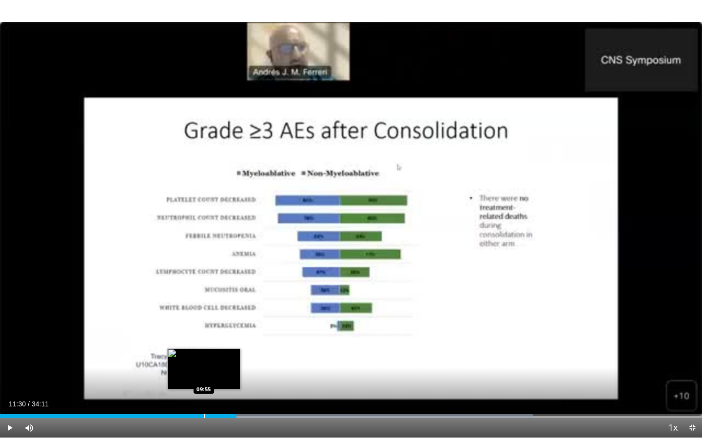
click at [204, 400] on div "Progress Bar" at bounding box center [204, 417] width 1 height 4
click at [195, 400] on div "Progress Bar" at bounding box center [195, 417] width 1 height 4
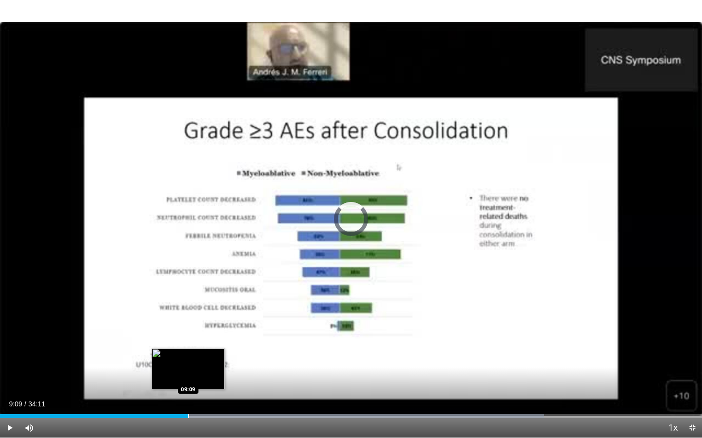
click at [188, 400] on div "Progress Bar" at bounding box center [188, 417] width 1 height 4
click at [171, 400] on div "Progress Bar" at bounding box center [171, 417] width 1 height 4
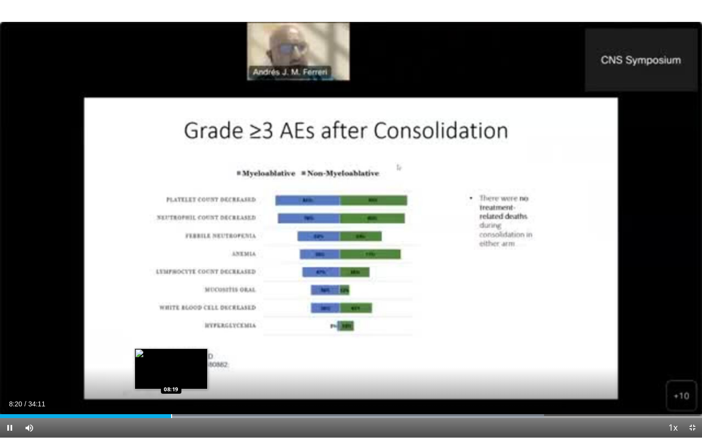
click at [171, 400] on div "Progress Bar" at bounding box center [171, 417] width 1 height 4
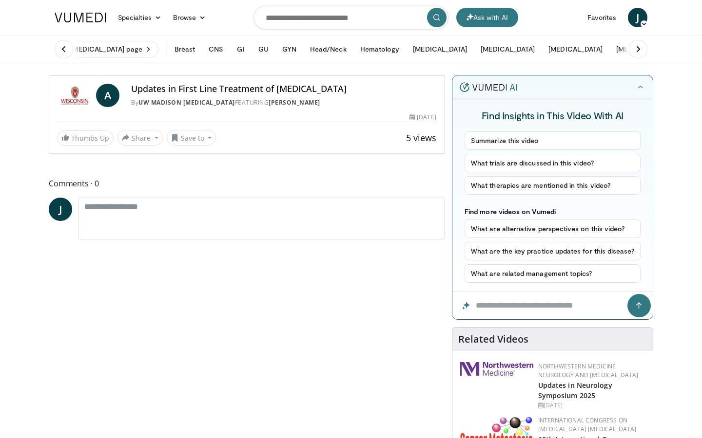
click at [363, 56] on div "Loaded : 77.52% 17:41 17:42" at bounding box center [246, 54] width 395 height 4
click at [444, 76] on video-js "**********" at bounding box center [246, 76] width 395 height 0
click at [527, 56] on div "Progress Bar" at bounding box center [527, 54] width 1 height 4
click at [444, 56] on div "Loaded : 100.00% 26:58 26:58" at bounding box center [246, 51] width 395 height 9
click at [596, 56] on div "Progress Bar" at bounding box center [596, 54] width 1 height 4
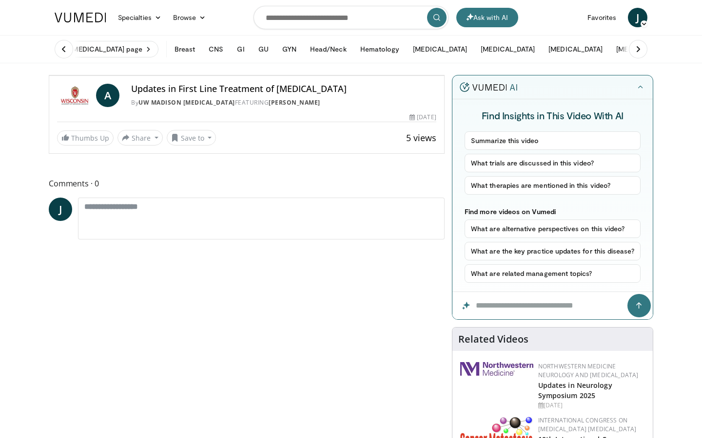
click at [444, 76] on div "10 seconds Tap to unmute" at bounding box center [246, 76] width 395 height 0
click at [49, 76] on span "Video Player" at bounding box center [58, 65] width 19 height 19
click at [639, 56] on div "Progress Bar" at bounding box center [639, 54] width 1 height 4
click at [444, 76] on video-js "**********" at bounding box center [246, 76] width 395 height 0
click at [631, 56] on div "Progress Bar" at bounding box center [631, 54] width 1 height 4
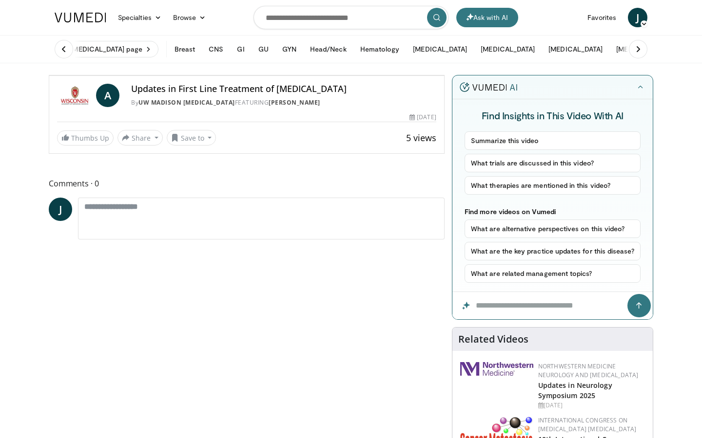
click at [398, 56] on div "29:57" at bounding box center [223, 54] width 348 height 4
click at [444, 56] on div "Loaded : 100.00% 30:15 30:15" at bounding box center [246, 51] width 395 height 9
click at [444, 76] on video-js "**********" at bounding box center [246, 76] width 395 height 0
click at [444, 56] on div "Loaded : 100.00% 30:43 30:43" at bounding box center [246, 51] width 395 height 9
click at [444, 56] on div "Loaded : 100.00% 30:44 31:08" at bounding box center [246, 51] width 395 height 9
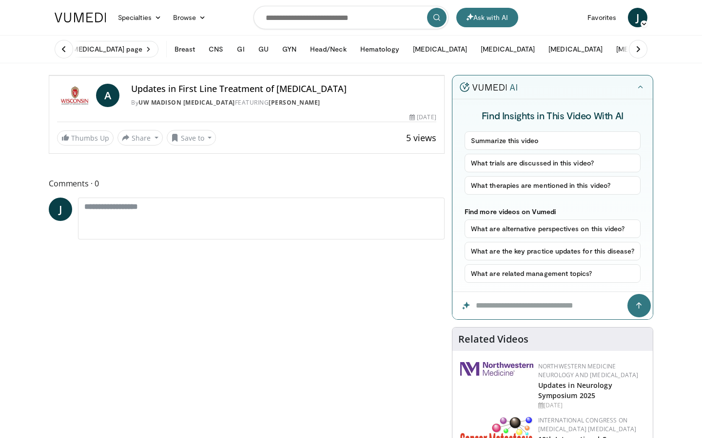
click at [444, 76] on video-js "**********" at bounding box center [246, 76] width 395 height 0
click at [681, 56] on div "Progress Bar" at bounding box center [681, 54] width 1 height 4
click at [683, 56] on div "Progress Bar" at bounding box center [683, 54] width 1 height 4
click at [684, 56] on div "Progress Bar" at bounding box center [684, 54] width 1 height 4
click at [444, 56] on div "Loaded : 100.00% 31:08 29:58" at bounding box center [246, 51] width 395 height 9
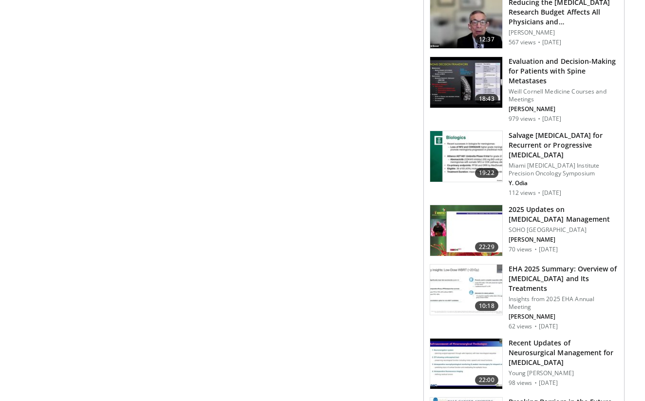
scroll to position [549, 0]
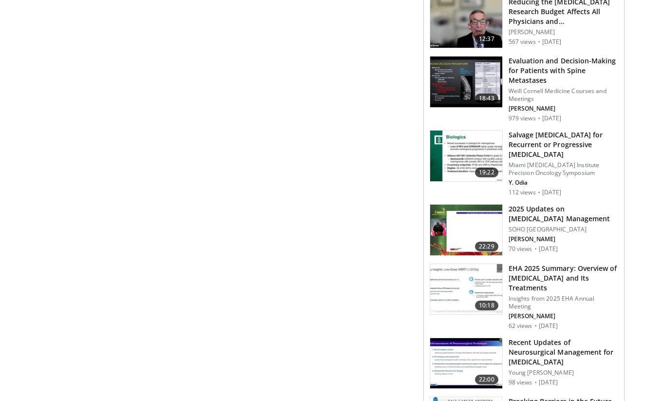
click at [571, 264] on h3 "EHA 2025 Summary: Overview of Primary CNS Lymphoma and Its Treatments" at bounding box center [564, 278] width 110 height 29
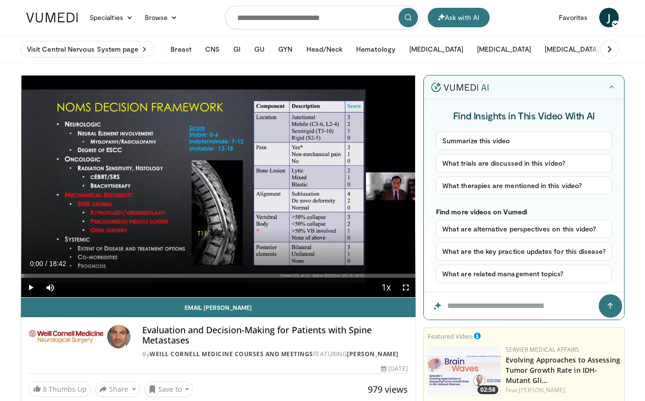
click at [319, 285] on div "Current Time 0:00 / Duration 18:42 Play Skip Backward Skip Forward Mute Loaded …" at bounding box center [218, 287] width 395 height 19
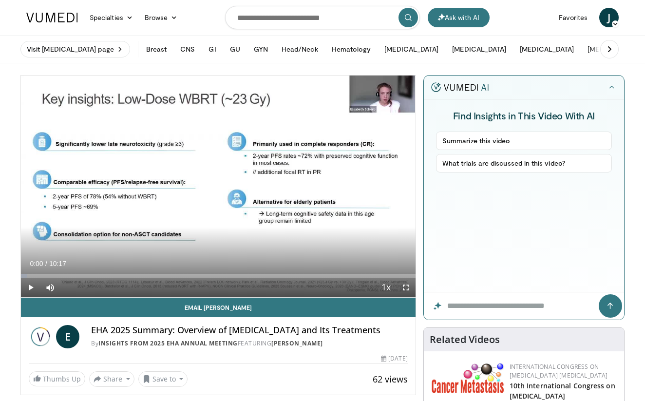
click at [408, 289] on span "Video Player" at bounding box center [405, 287] width 19 height 19
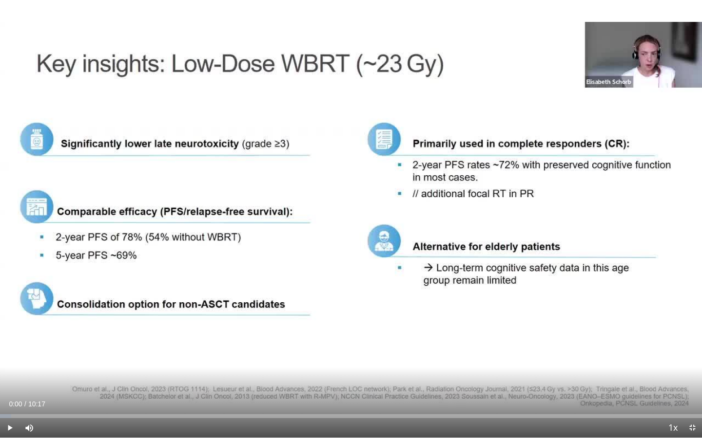
click at [11, 400] on span "Video Player" at bounding box center [9, 427] width 19 height 19
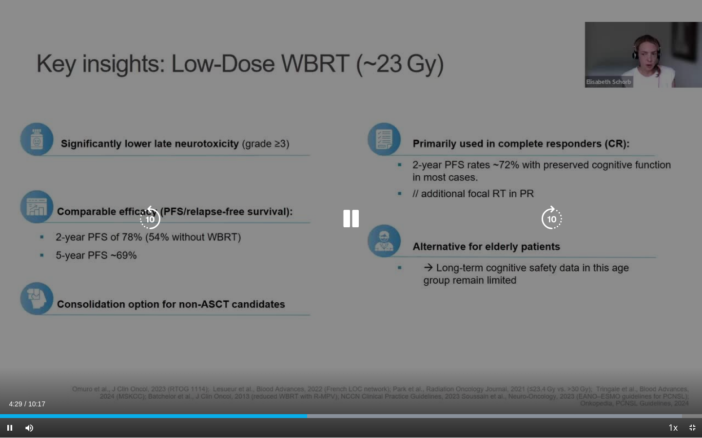
click at [173, 366] on div "10 seconds Tap to unmute" at bounding box center [351, 219] width 702 height 438
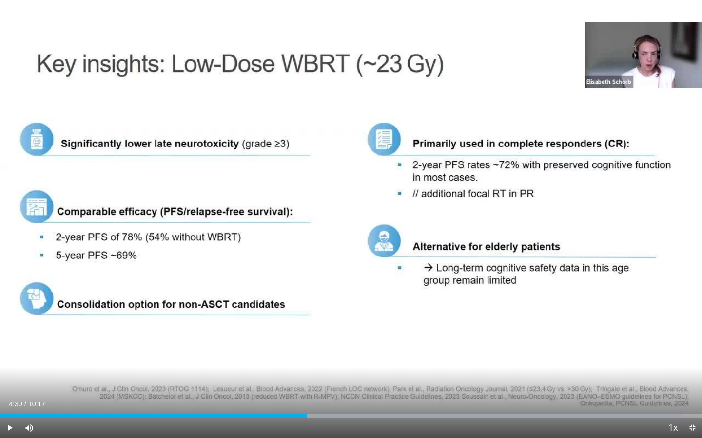
click at [176, 328] on div "10 seconds Tap to unmute" at bounding box center [351, 219] width 702 height 438
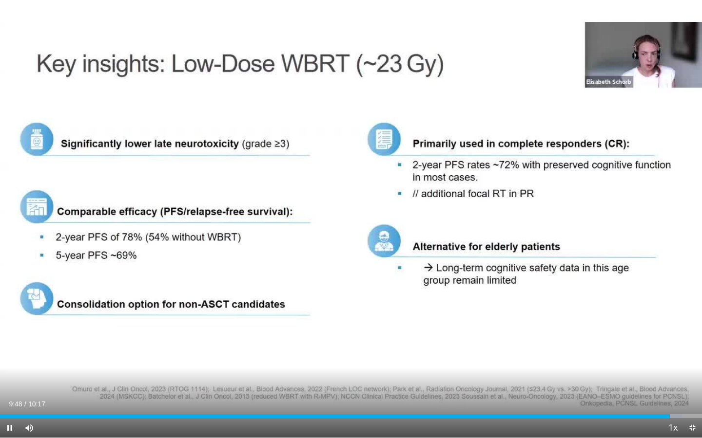
click at [645, 400] on span "Video Player" at bounding box center [691, 427] width 19 height 19
